Goal: Transaction & Acquisition: Purchase product/service

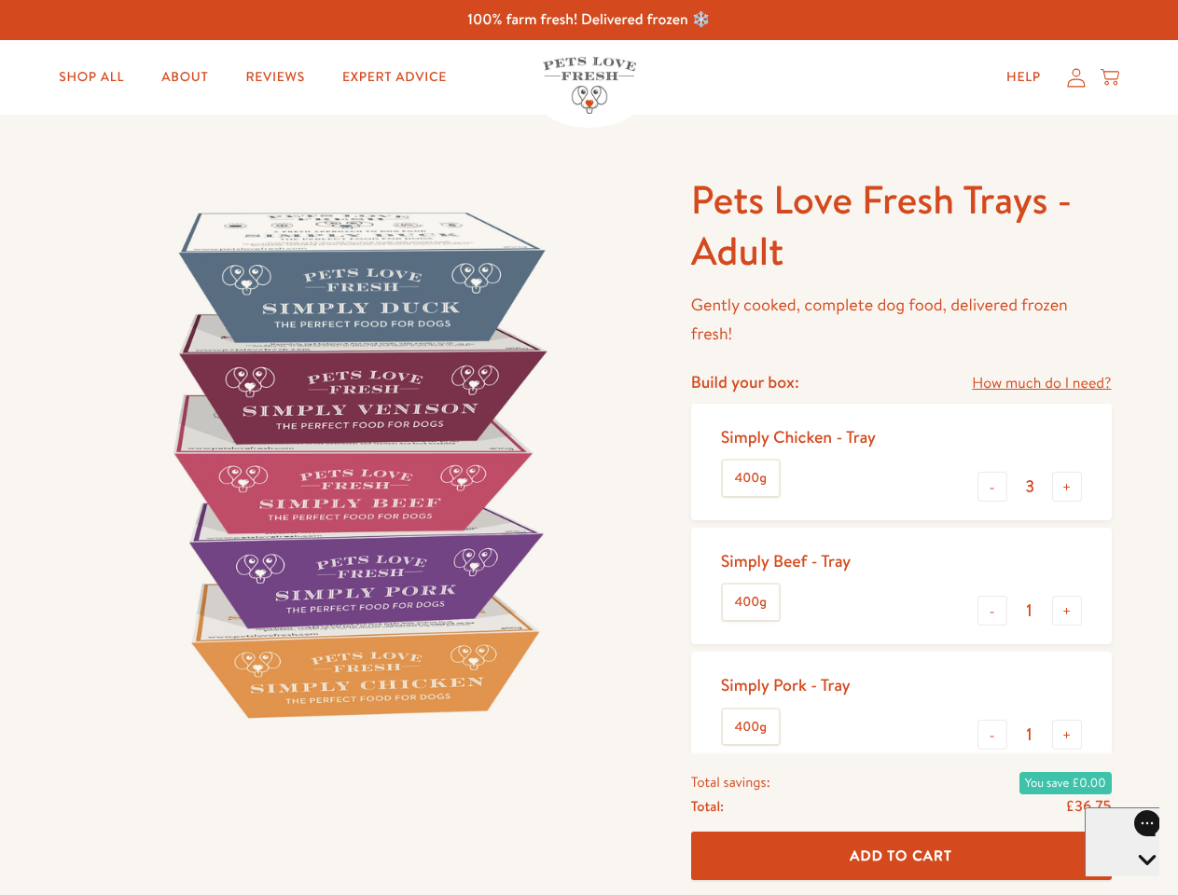
click at [589, 448] on img at bounding box center [356, 463] width 579 height 579
click at [1041, 383] on link "How much do I need?" at bounding box center [1041, 383] width 139 height 25
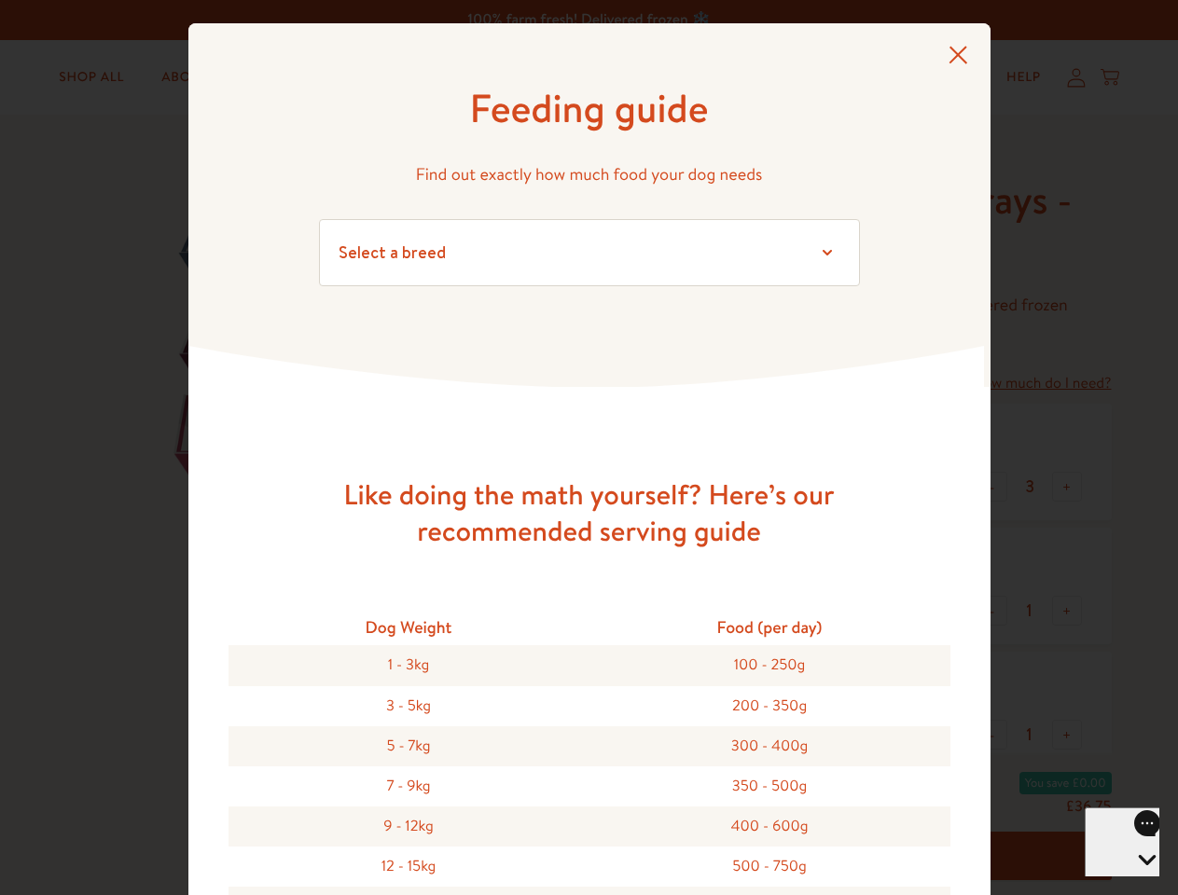
click at [992, 487] on div "Feeding guide Find out exactly how much food your dog needs Select a breed Affe…" at bounding box center [589, 447] width 1178 height 895
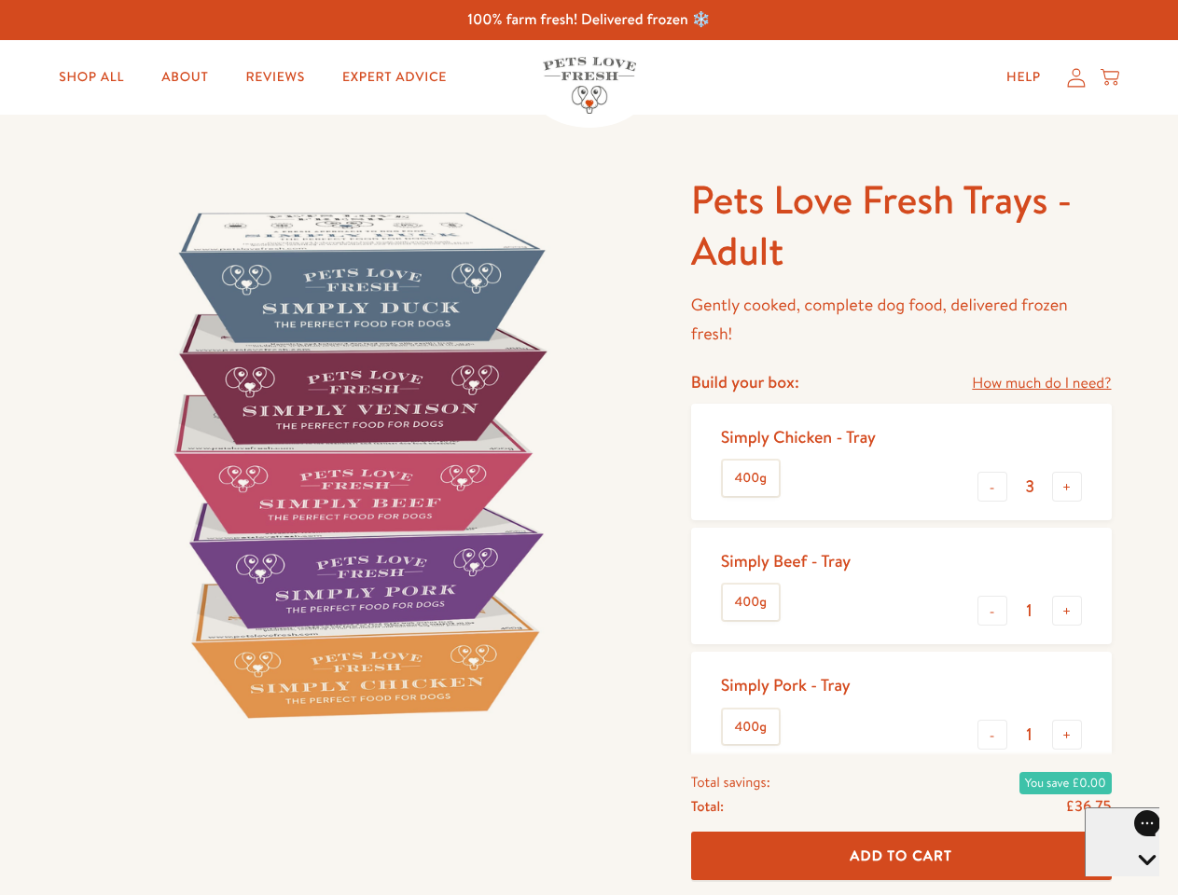
click at [1067, 487] on button "+" at bounding box center [1067, 487] width 30 height 30
type input "4"
click at [992, 611] on button "-" at bounding box center [993, 611] width 30 height 30
click at [1067, 611] on button "+" at bounding box center [1067, 611] width 30 height 30
type input "1"
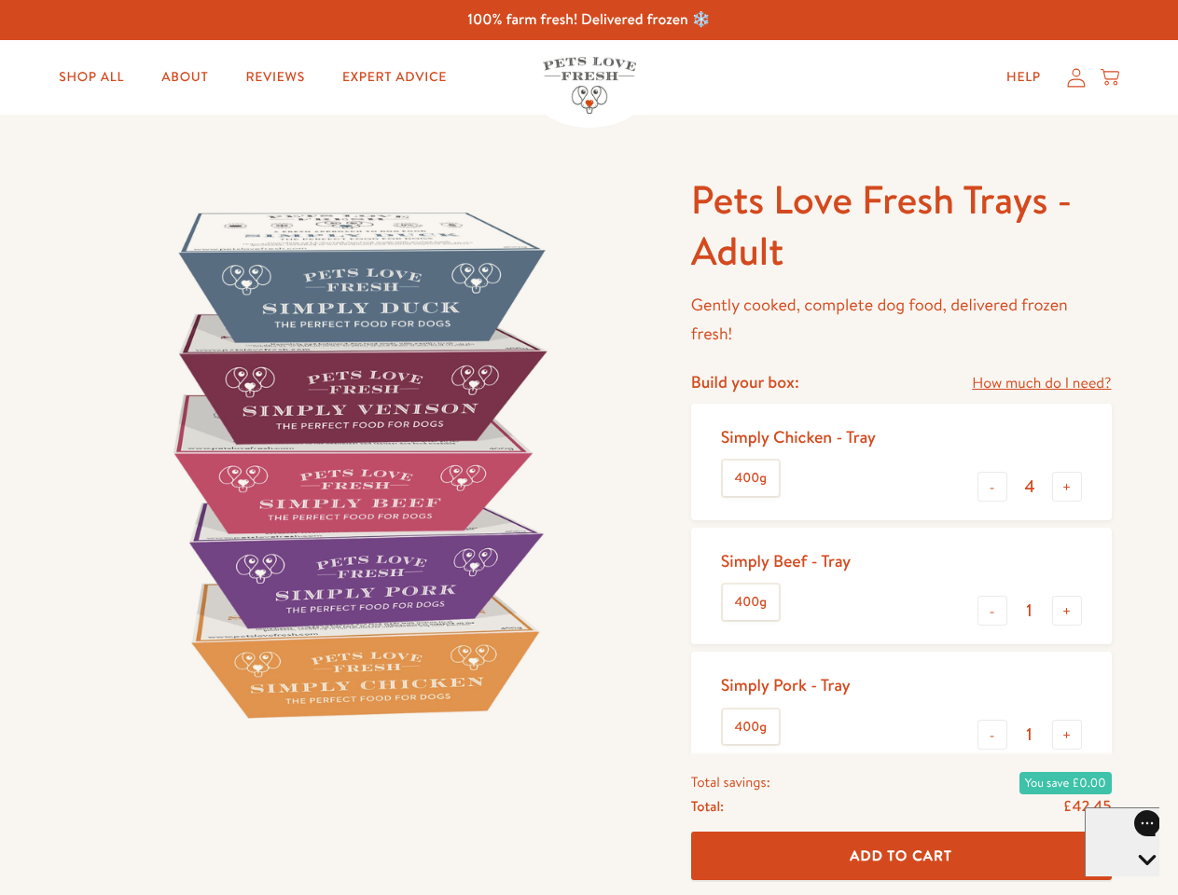
click at [992, 735] on button "-" at bounding box center [993, 735] width 30 height 30
click at [1067, 735] on button "+" at bounding box center [1067, 735] width 30 height 30
type input "1"
click at [901, 856] on span "Add To Cart" at bounding box center [901, 856] width 103 height 20
click at [1138, 883] on icon "Open gorgias live chat" at bounding box center [1147, 892] width 18 height 18
